Goal: Task Accomplishment & Management: Use online tool/utility

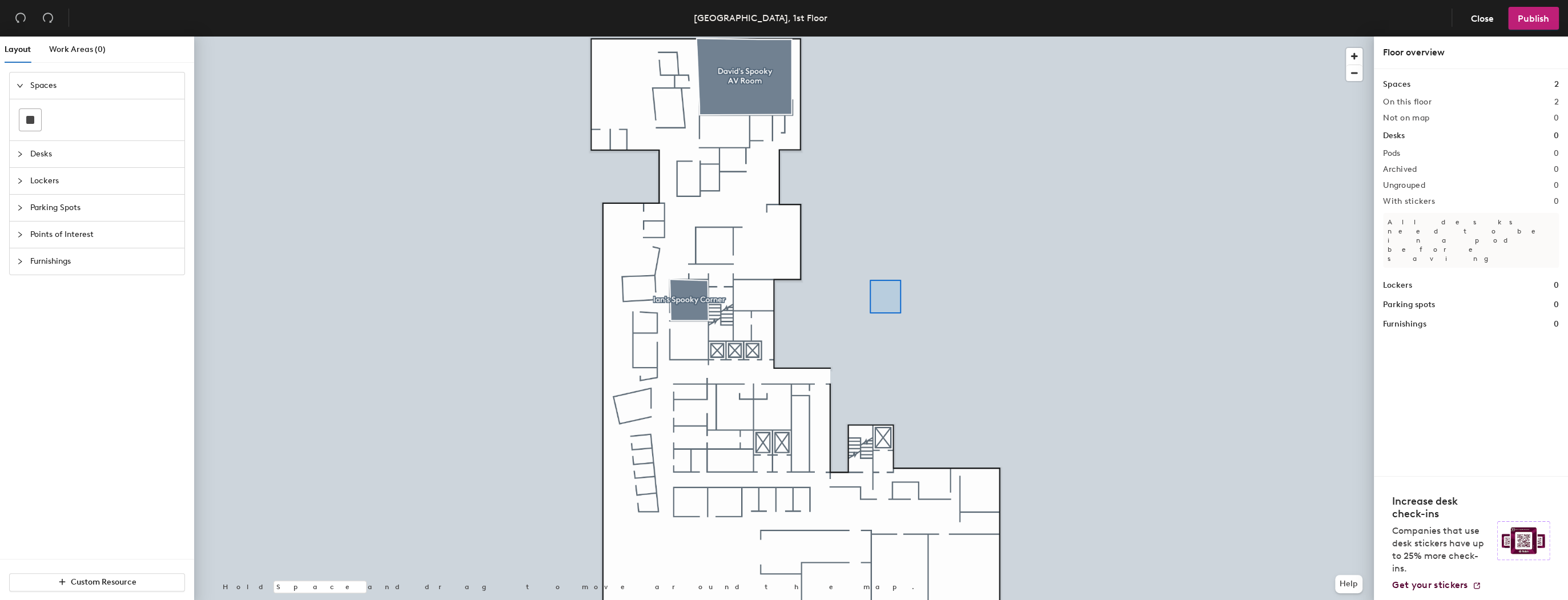
click at [825, 37] on div at bounding box center [784, 37] width 1180 height 0
click at [707, 37] on div at bounding box center [784, 37] width 1180 height 0
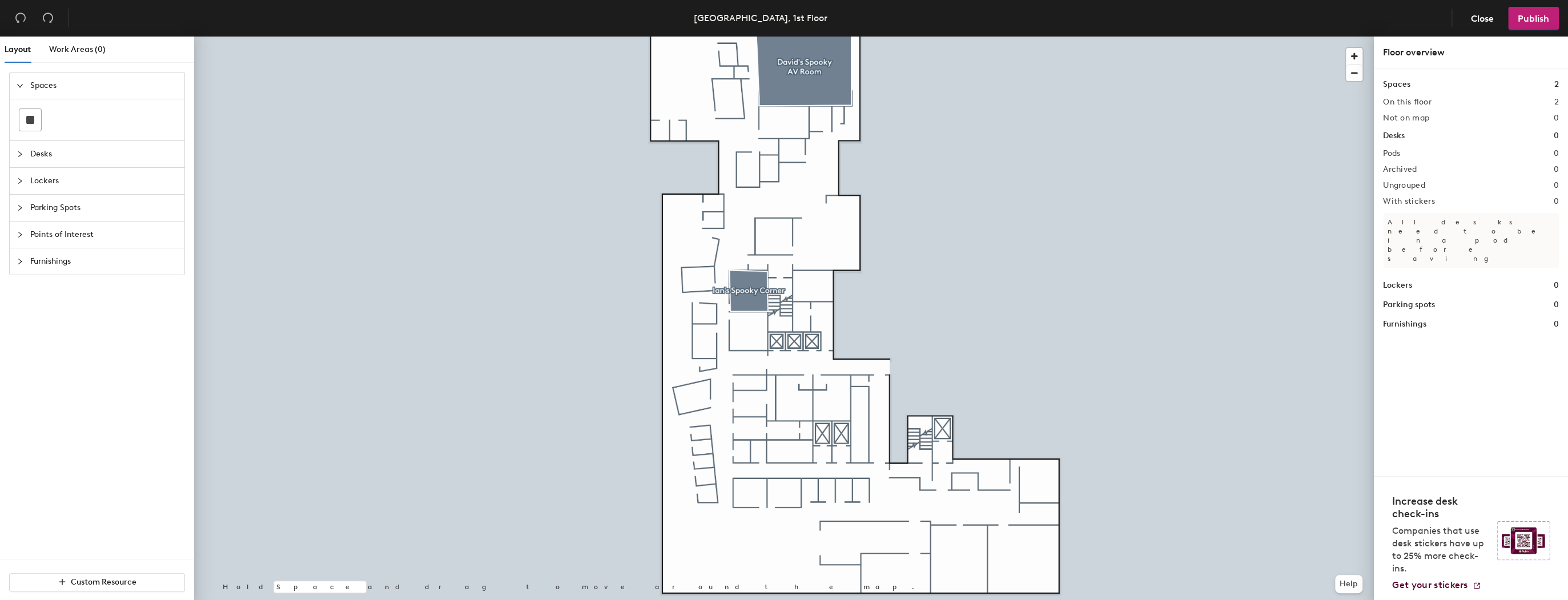
click at [17, 183] on icon "collapsed" at bounding box center [20, 181] width 7 height 7
click at [671, 496] on div "Layout Work Areas (0) Spaces Desks Lockers Parking Spots Points of Interest Fur…" at bounding box center [784, 320] width 1568 height 568
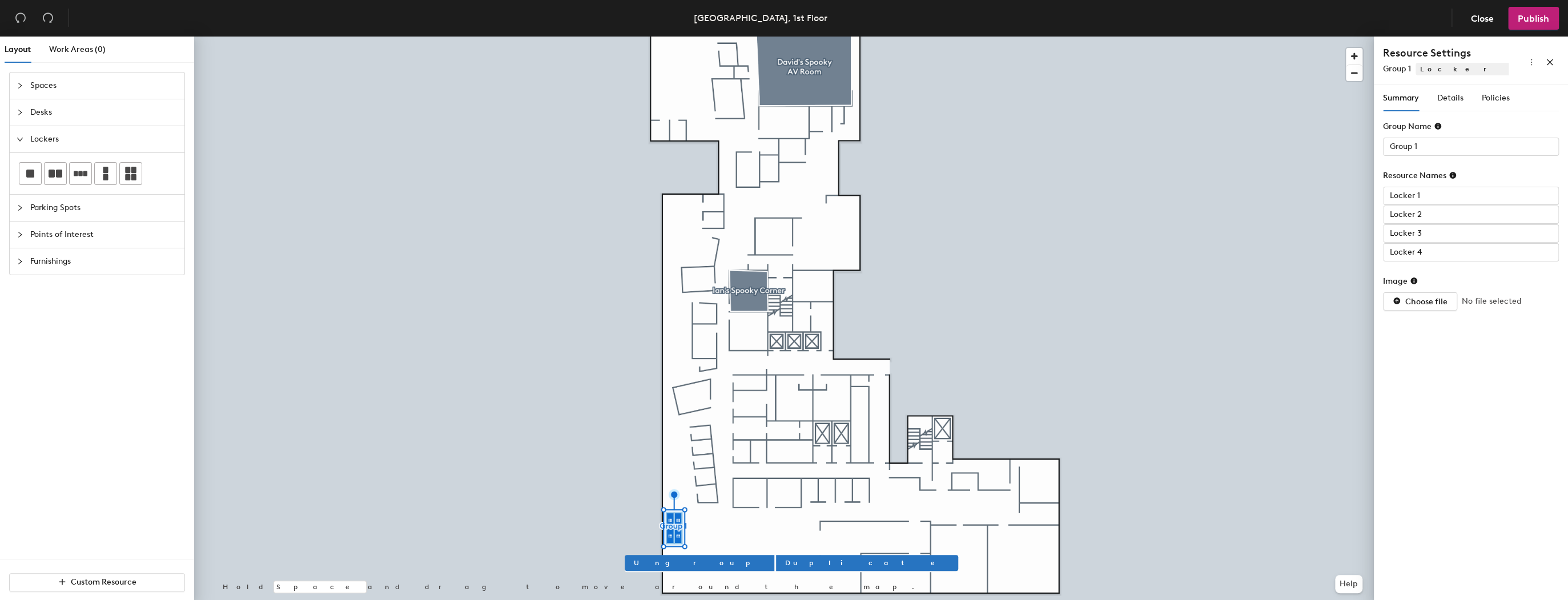
click at [700, 528] on div "Layout Work Areas (0) Spaces Desks Lockers Parking Spots Points of Interest Fur…" at bounding box center [784, 320] width 1568 height 568
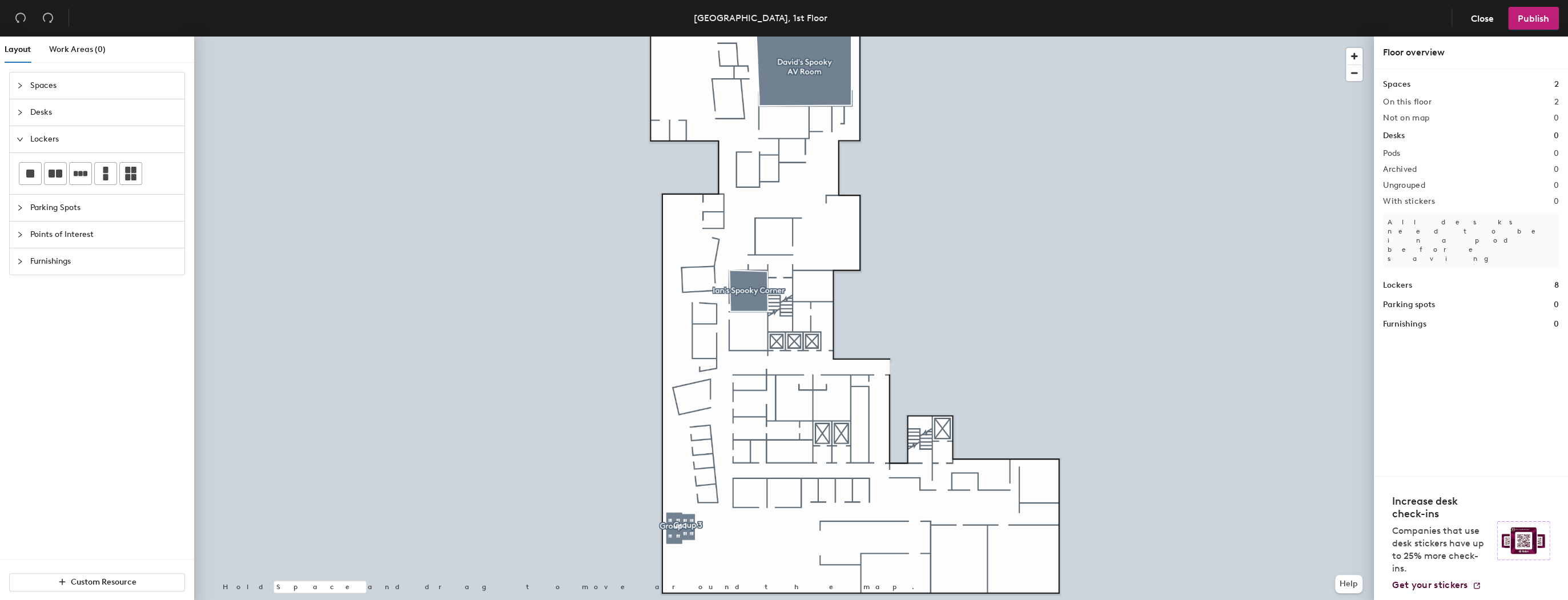
click at [677, 37] on div at bounding box center [784, 37] width 1180 height 0
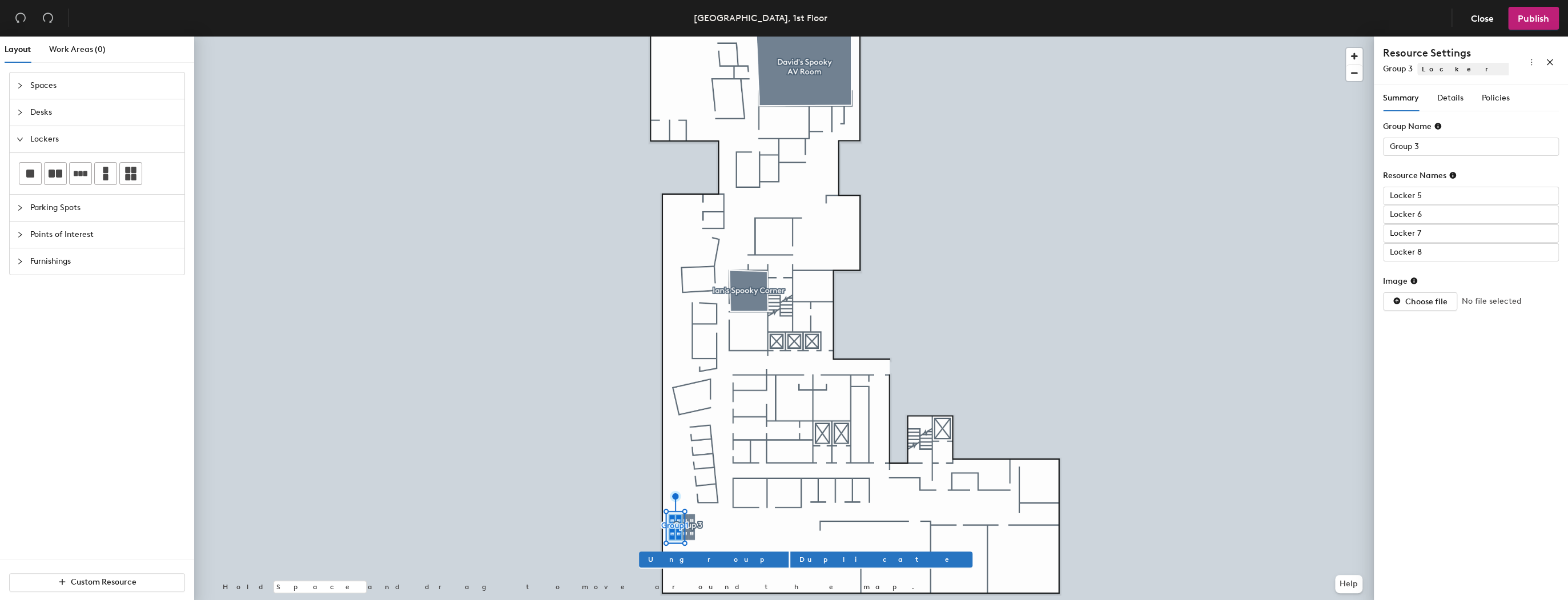
type input "Group 3"
click at [1544, 21] on span "Publish" at bounding box center [1533, 19] width 31 height 11
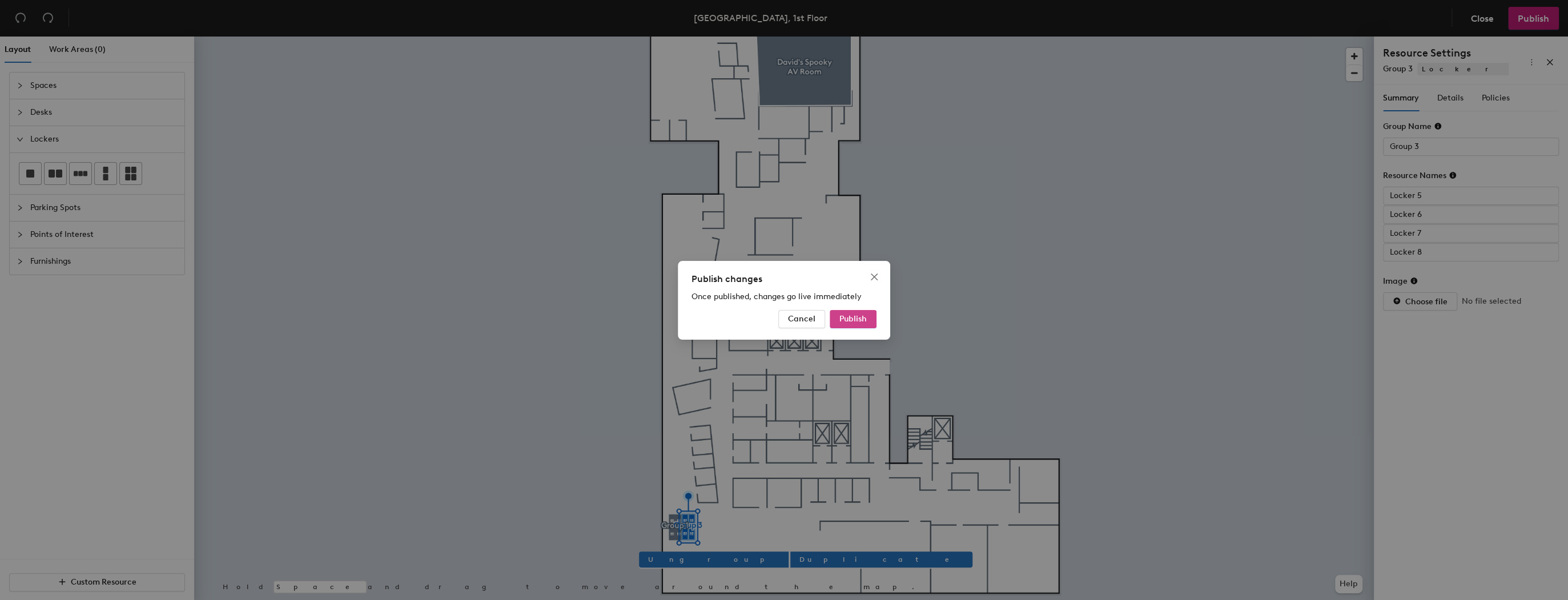
click at [850, 320] on span "Publish" at bounding box center [853, 318] width 27 height 10
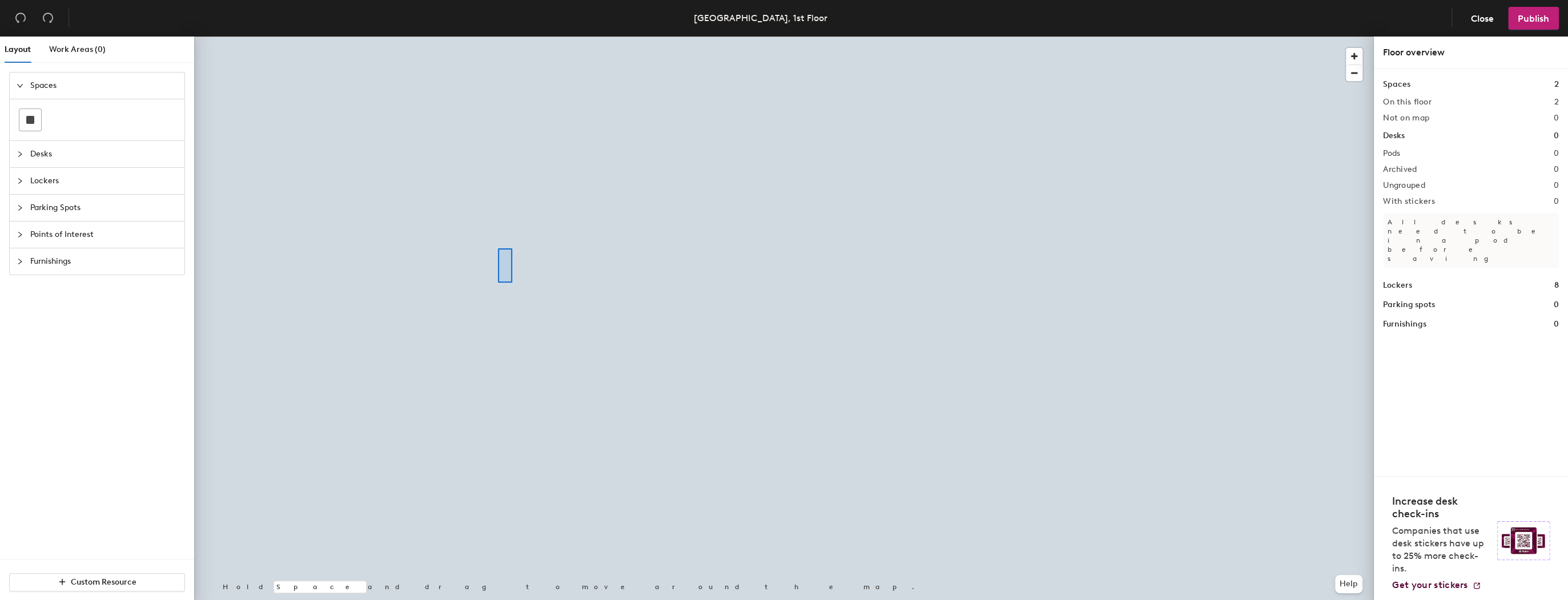
click at [477, 37] on div at bounding box center [784, 37] width 1180 height 0
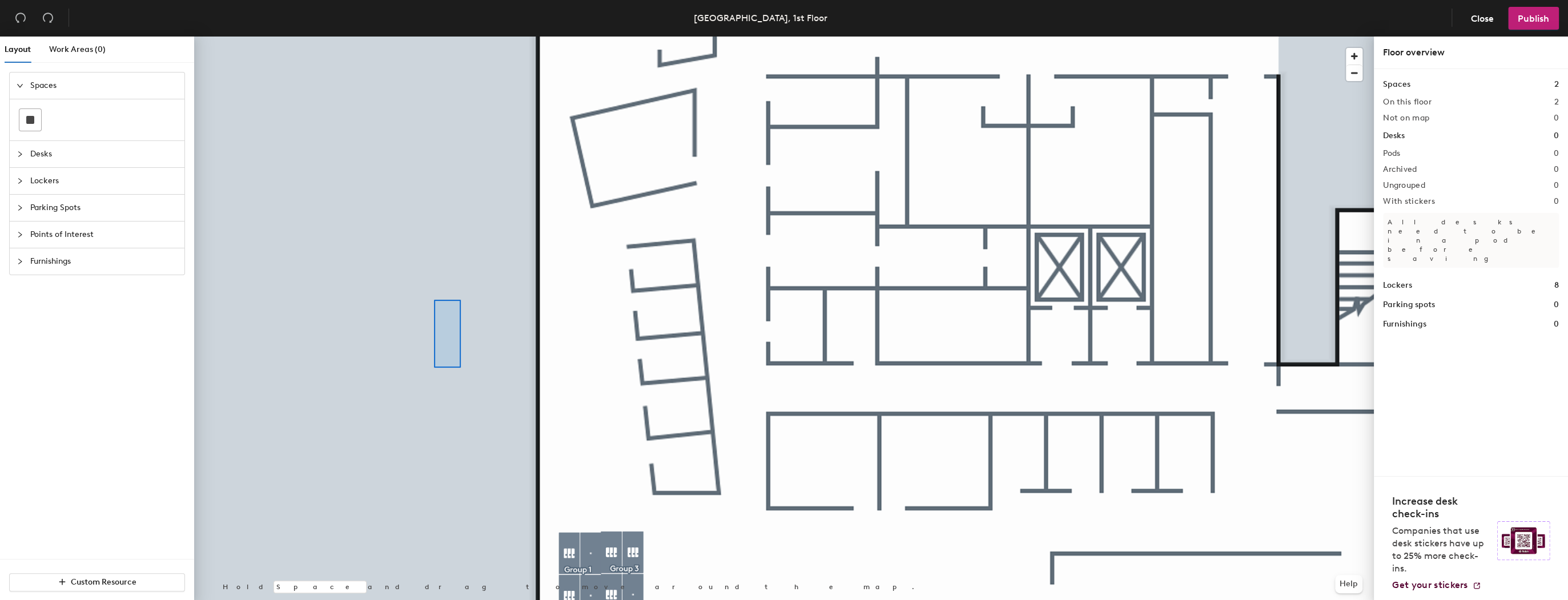
click at [434, 37] on div at bounding box center [784, 37] width 1180 height 0
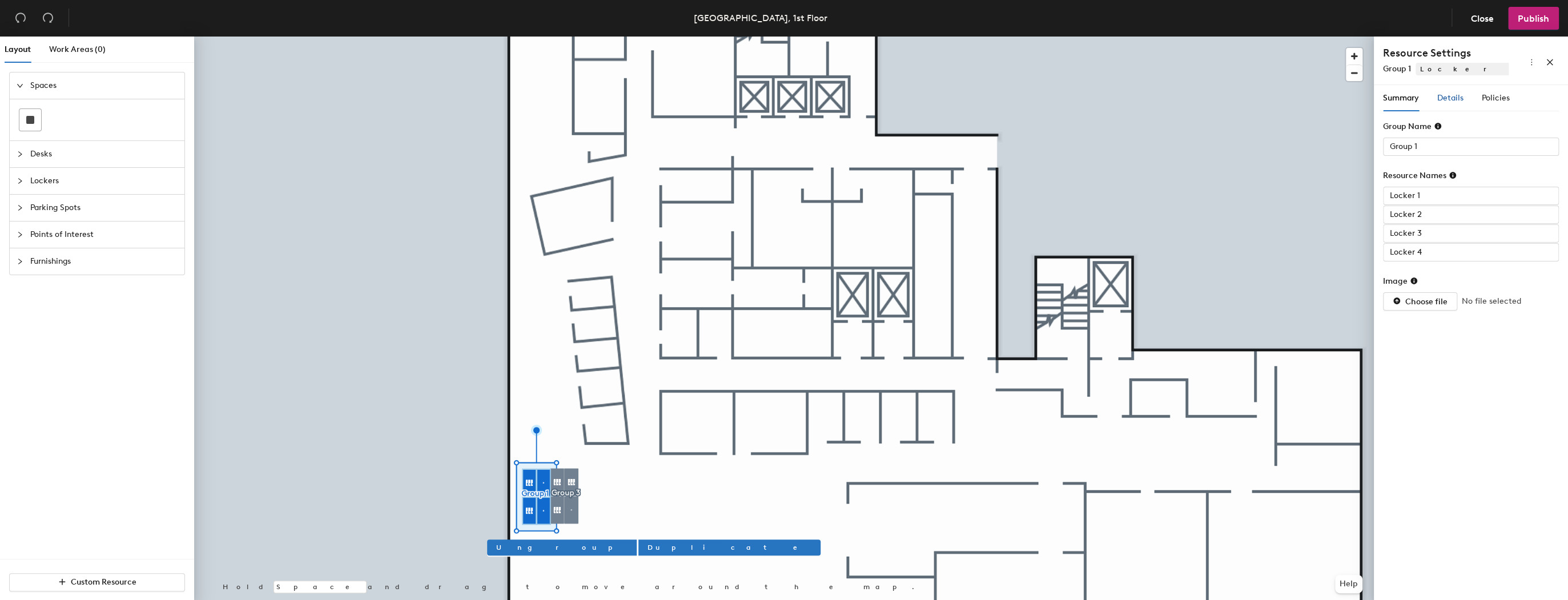
click at [1453, 92] on div "Details" at bounding box center [1450, 98] width 26 height 13
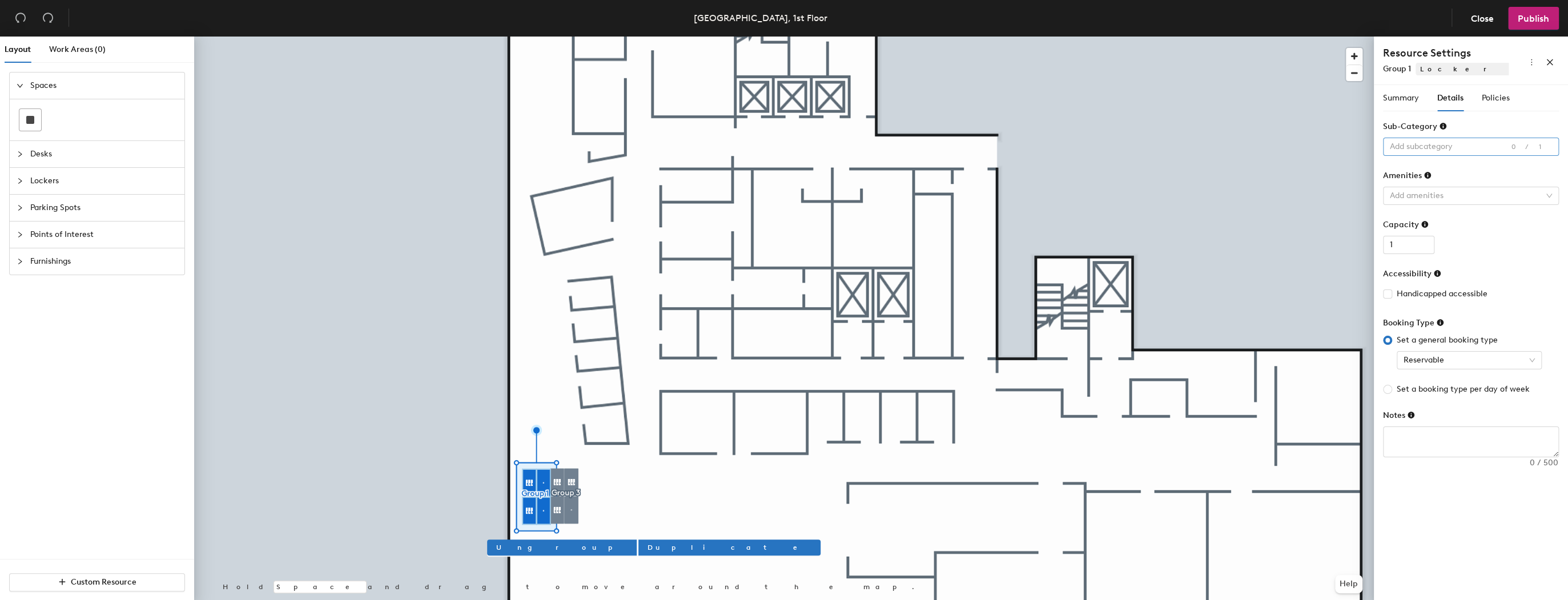
click at [1423, 144] on div at bounding box center [1465, 146] width 159 height 16
click at [1411, 192] on div "Double tier" at bounding box center [1471, 193] width 158 height 16
click at [1489, 92] on div "Policies" at bounding box center [1496, 98] width 28 height 13
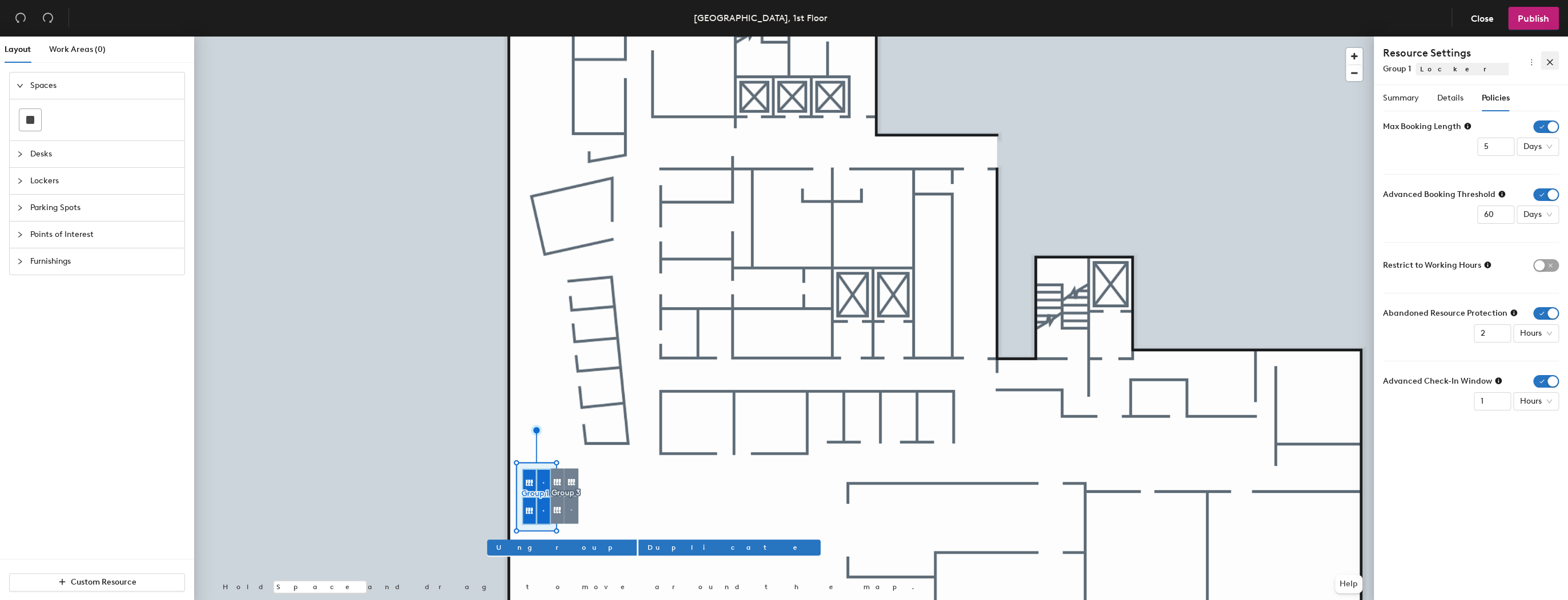
click at [1547, 62] on icon "close" at bounding box center [1550, 62] width 8 height 8
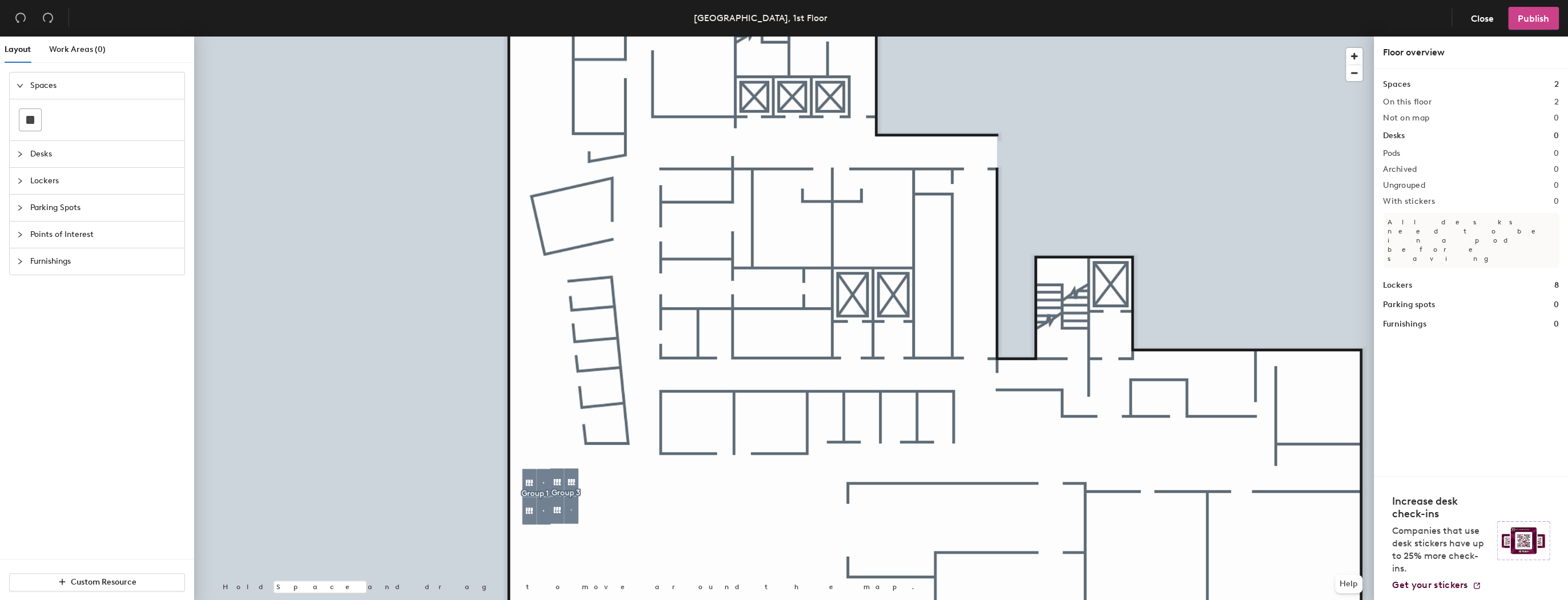
click at [1539, 23] on span "Publish" at bounding box center [1533, 19] width 31 height 11
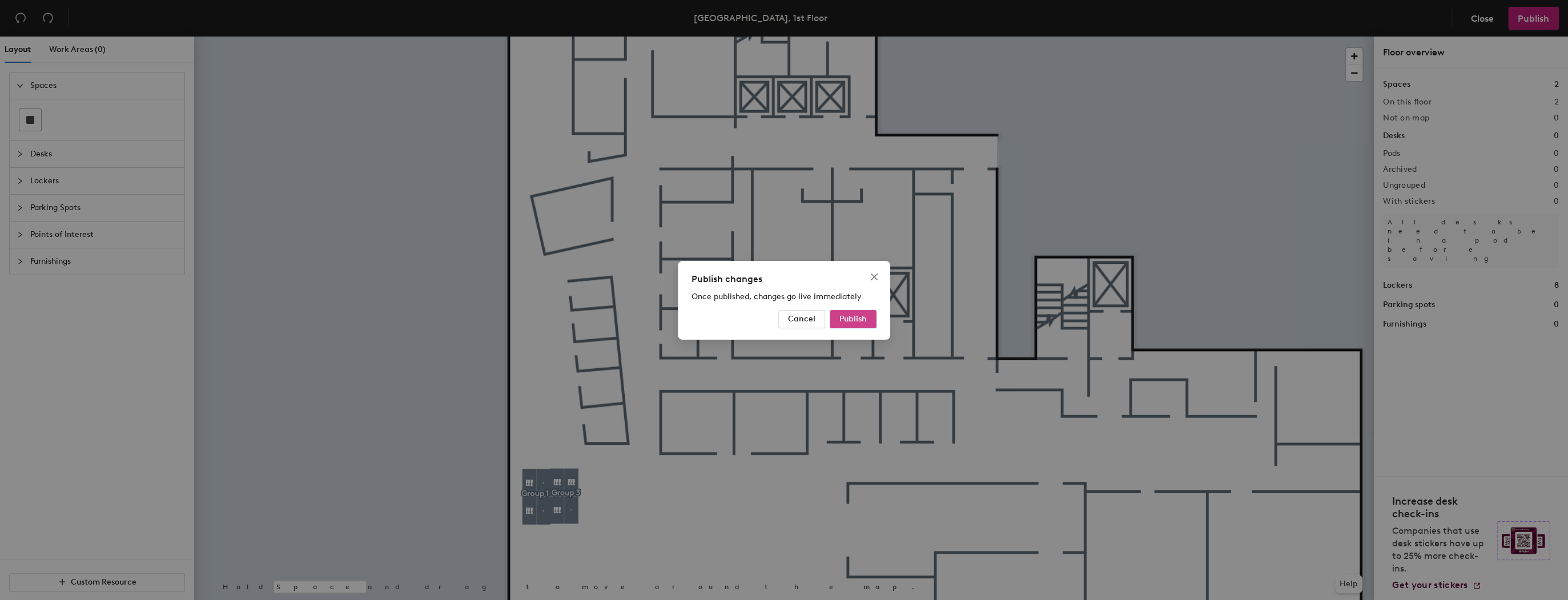
click at [858, 318] on span "Publish" at bounding box center [853, 318] width 27 height 10
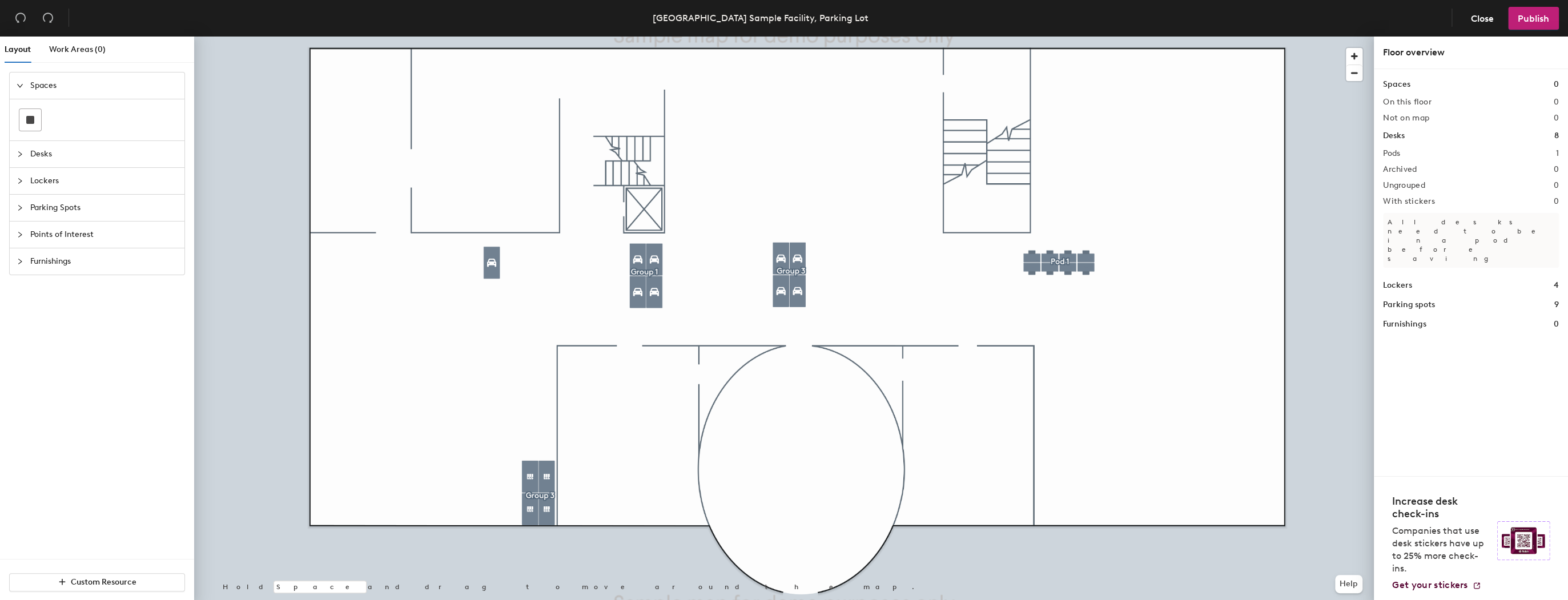
click at [524, 37] on div at bounding box center [784, 37] width 1180 height 0
click at [1523, 22] on span "Publish" at bounding box center [1533, 19] width 31 height 11
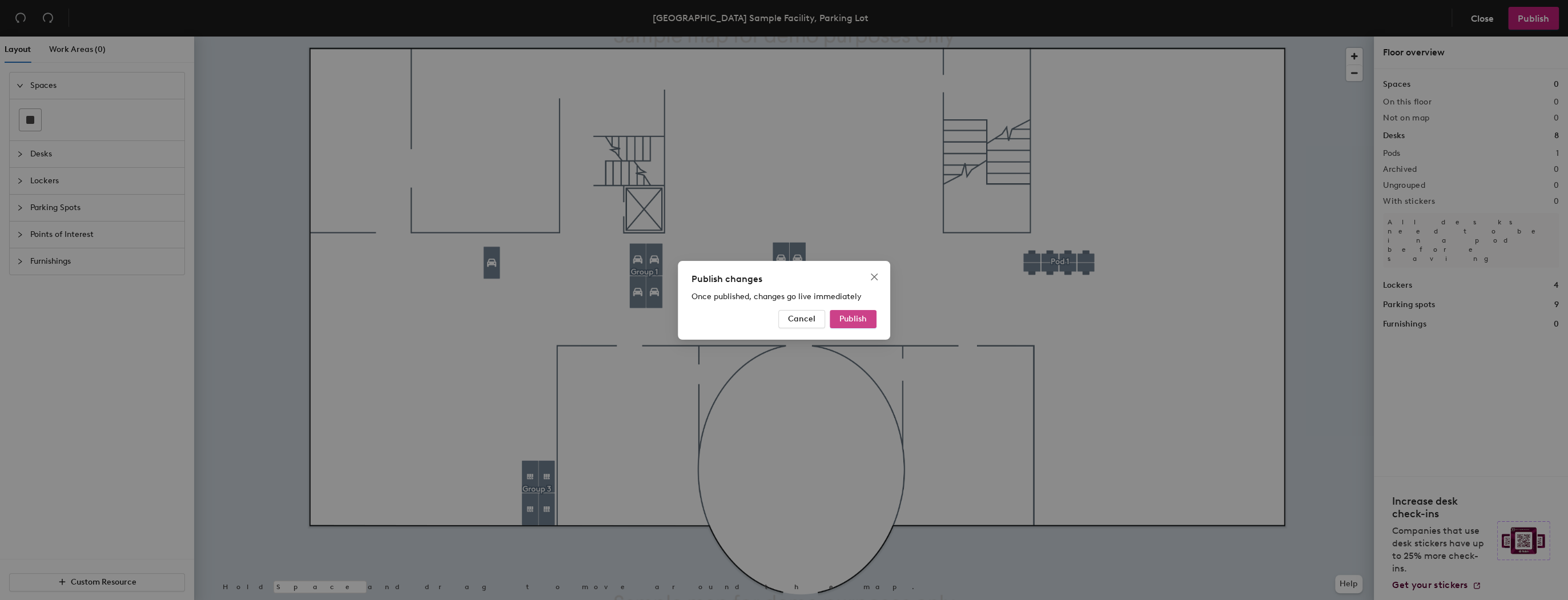
click at [857, 318] on span "Publish" at bounding box center [853, 318] width 27 height 10
